Goal: Information Seeking & Learning: Compare options

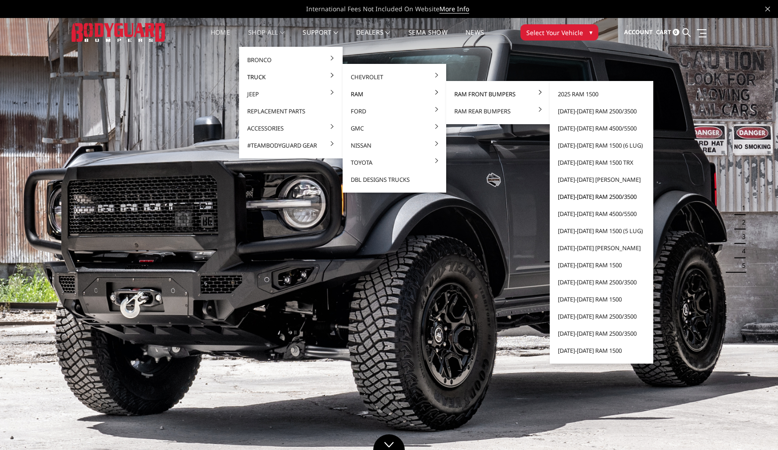
click at [580, 197] on link "[DATE]-[DATE] Ram 2500/3500" at bounding box center [601, 196] width 96 height 17
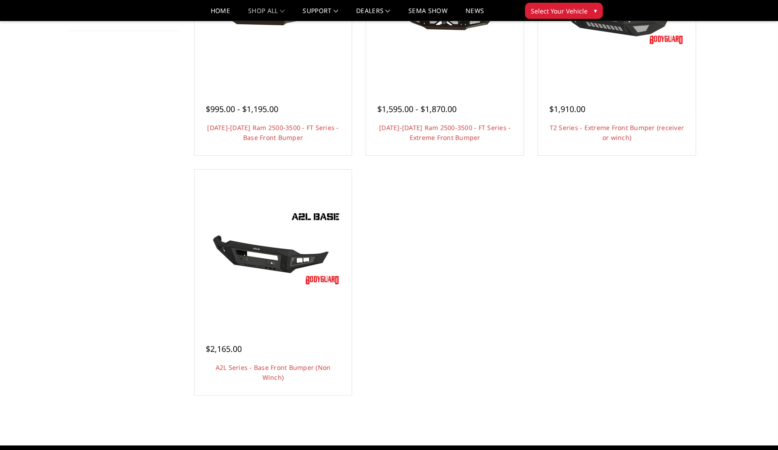
scroll to position [65, 0]
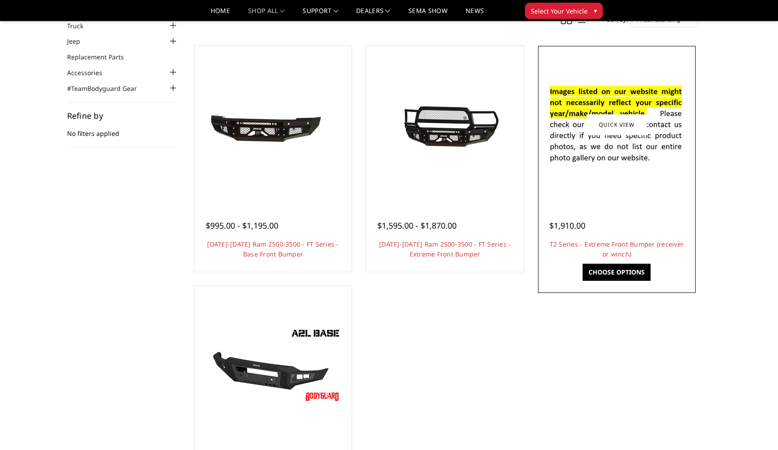
click at [594, 192] on div at bounding box center [616, 124] width 153 height 153
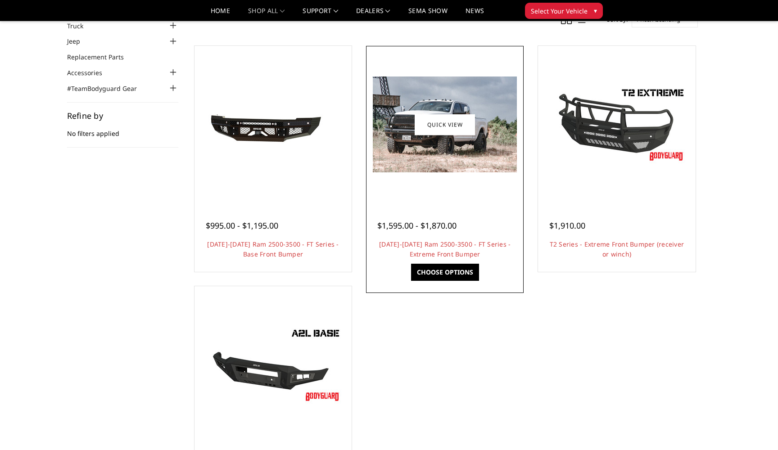
click at [449, 188] on div at bounding box center [444, 124] width 153 height 153
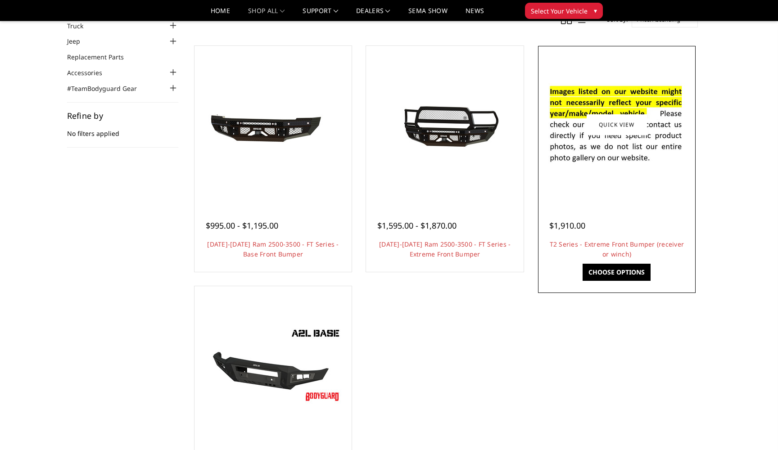
click at [588, 158] on img at bounding box center [617, 125] width 144 height 98
